Goal: Information Seeking & Learning: Learn about a topic

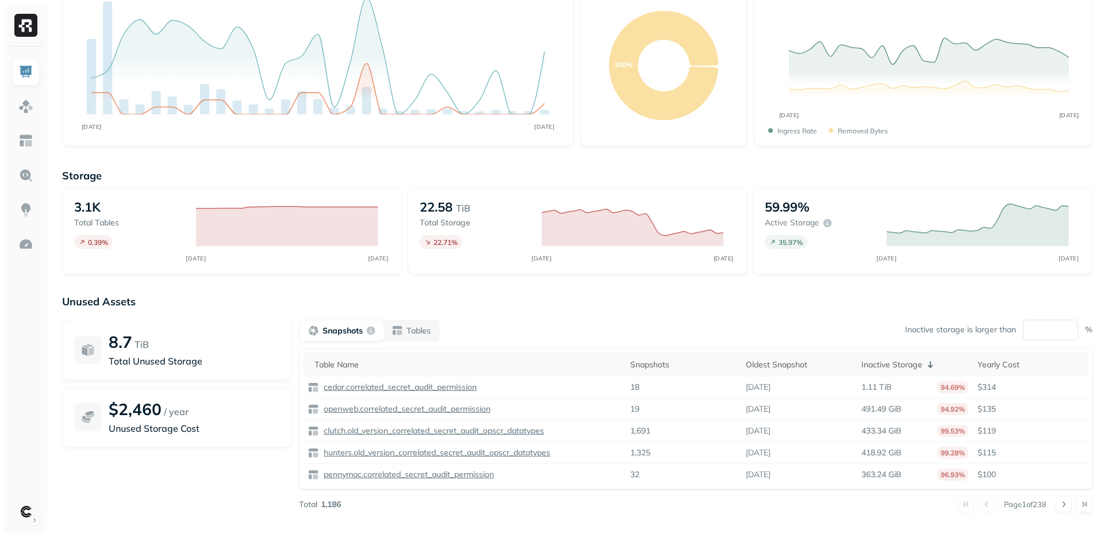
scroll to position [103, 0]
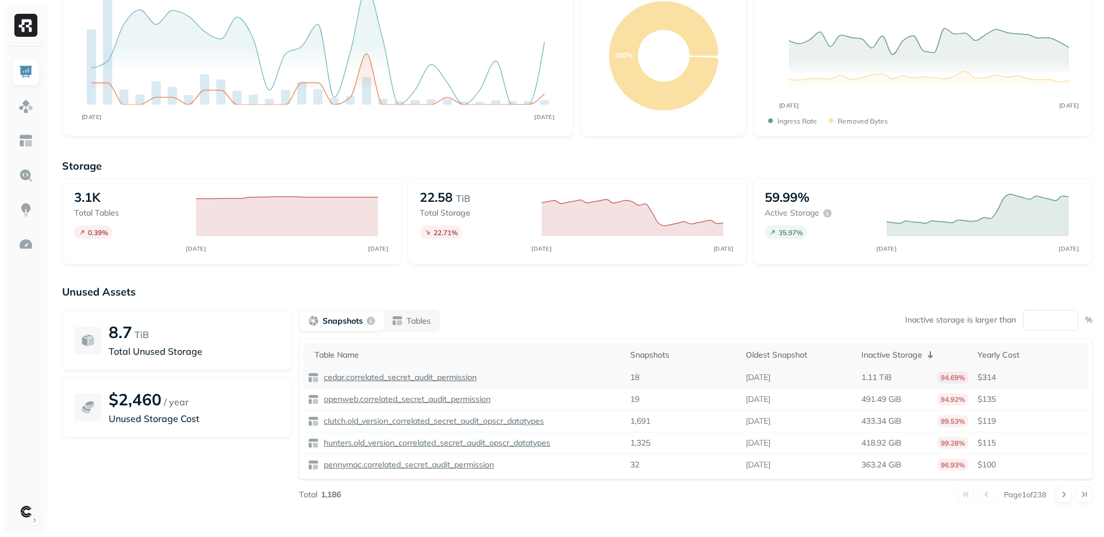
click at [428, 378] on p "cedar.correlated_secret_audit_permission" at bounding box center [398, 377] width 155 height 11
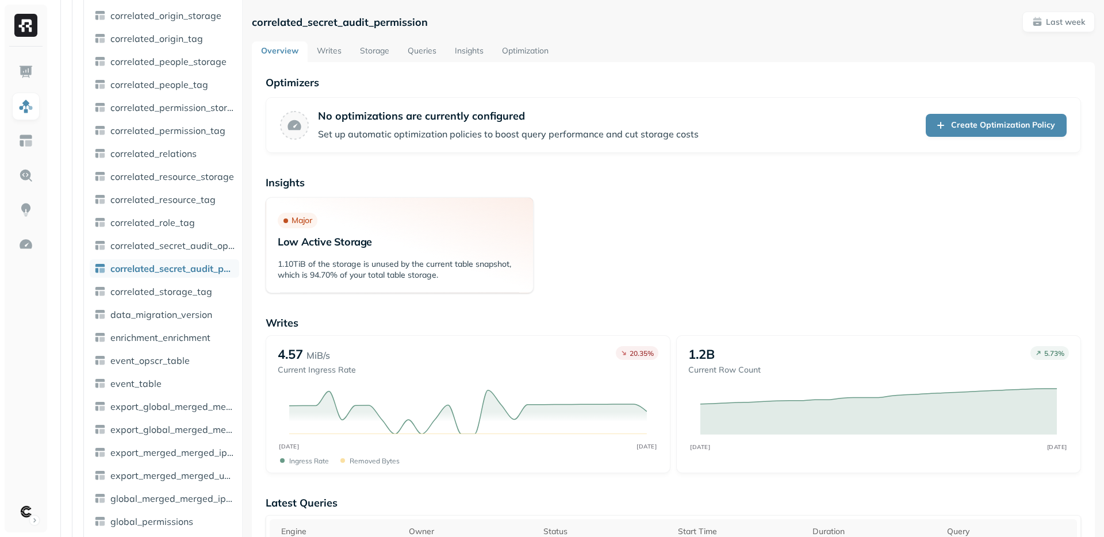
click at [325, 53] on link "Writes" at bounding box center [329, 51] width 43 height 21
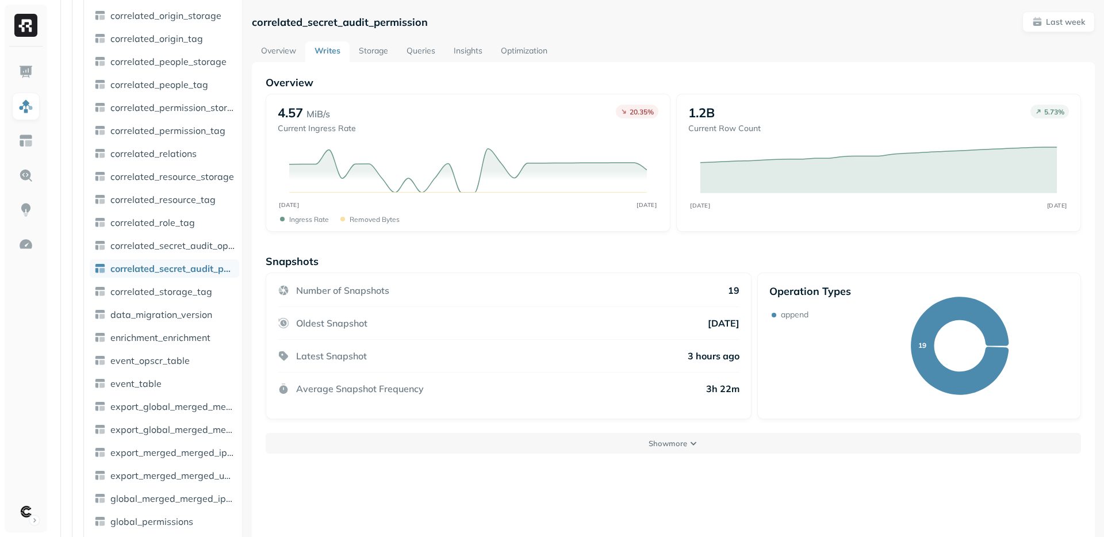
click at [183, 269] on span "correlated_secret_audit_permission" at bounding box center [172, 268] width 124 height 11
click at [354, 21] on p "correlated_secret_audit_permission" at bounding box center [340, 22] width 176 height 13
copy p "correlated_secret_audit_permission"
click at [26, 75] on img at bounding box center [25, 71] width 15 height 15
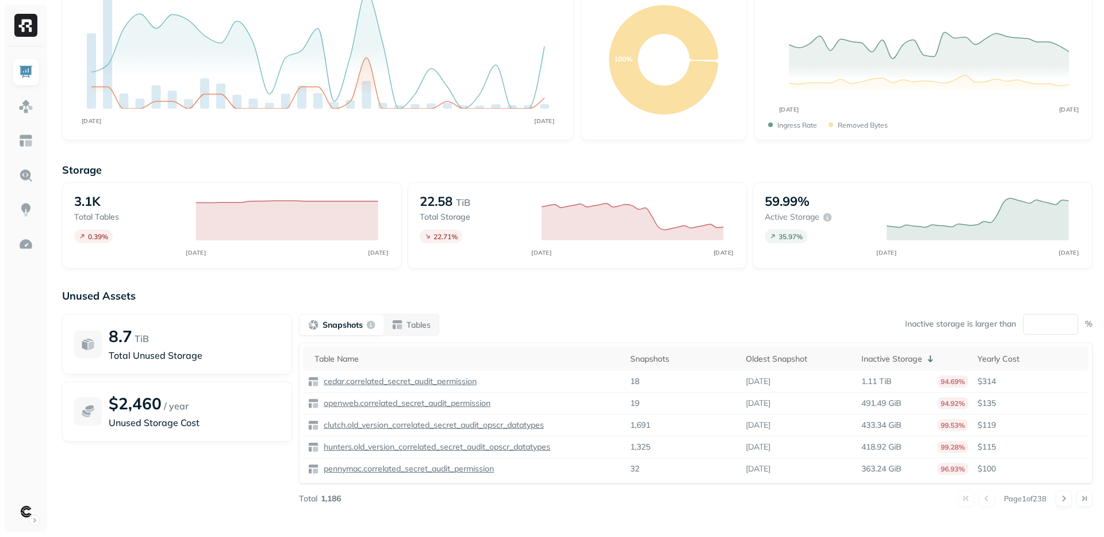
scroll to position [103, 0]
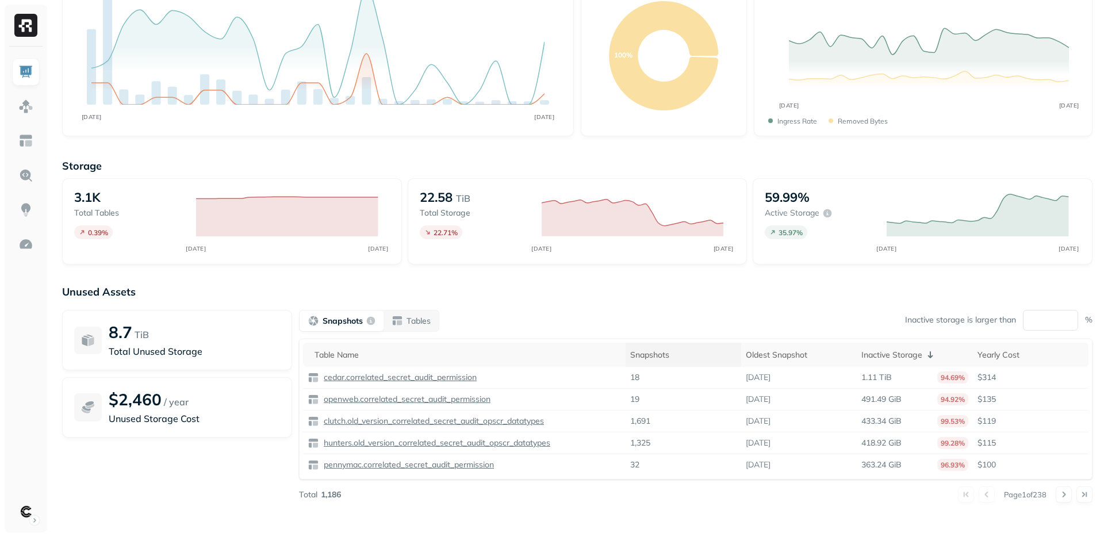
click at [644, 352] on div "Snapshots" at bounding box center [683, 355] width 106 height 11
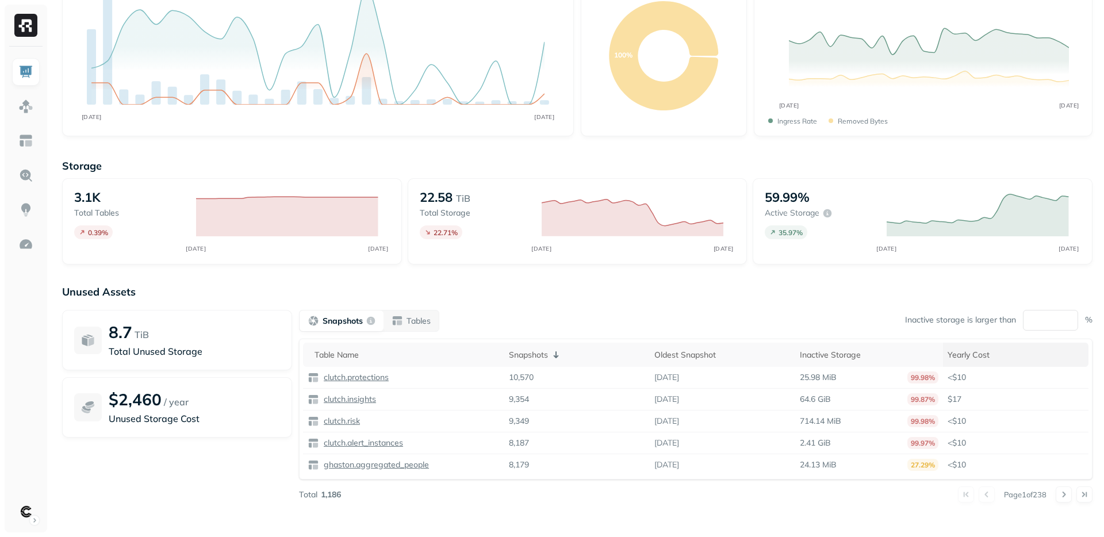
click at [961, 350] on div "Yearly Cost" at bounding box center [1015, 355] width 136 height 11
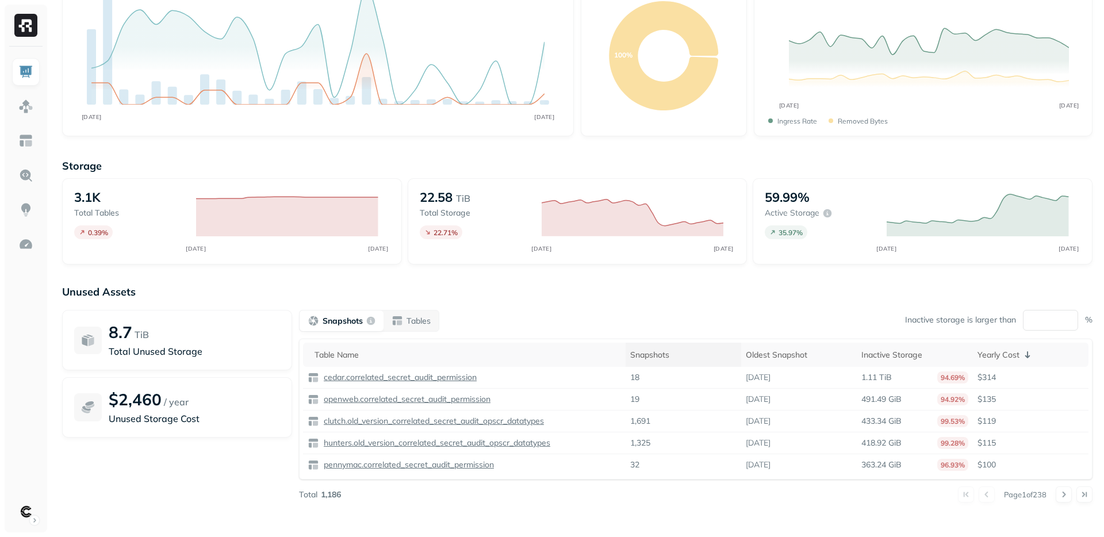
click at [642, 354] on div "Snapshots" at bounding box center [683, 355] width 106 height 11
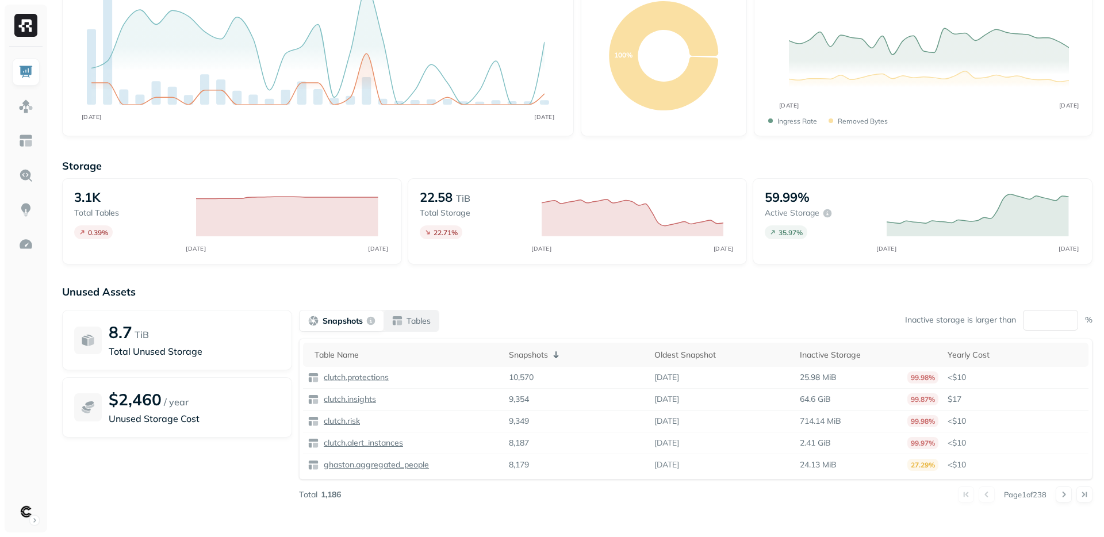
click at [413, 318] on p "Tables" at bounding box center [418, 321] width 24 height 11
